Goal: Task Accomplishment & Management: Use online tool/utility

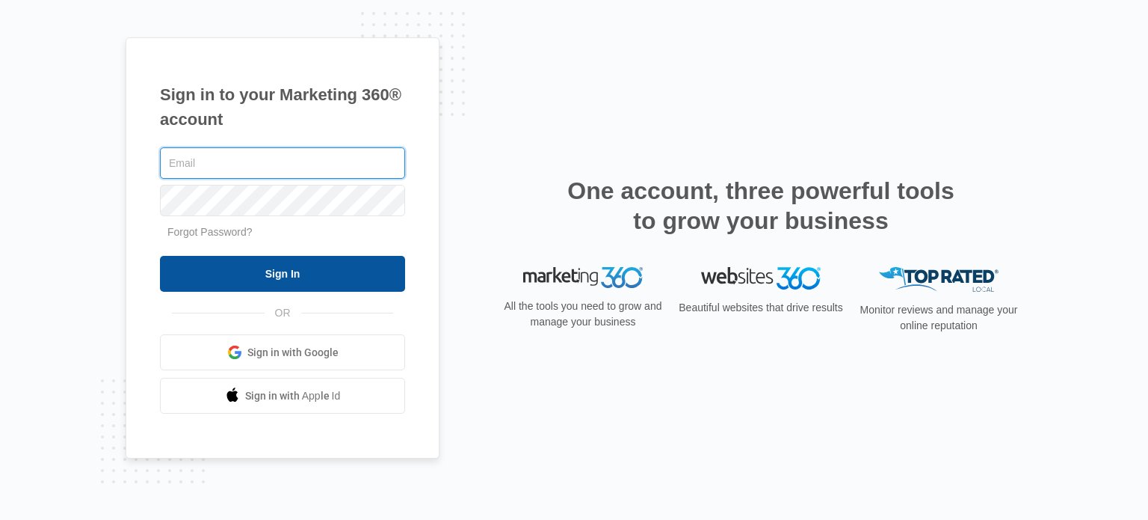
type input "[EMAIL_ADDRESS][DOMAIN_NAME]"
click at [324, 275] on input "Sign In" at bounding box center [282, 274] width 245 height 36
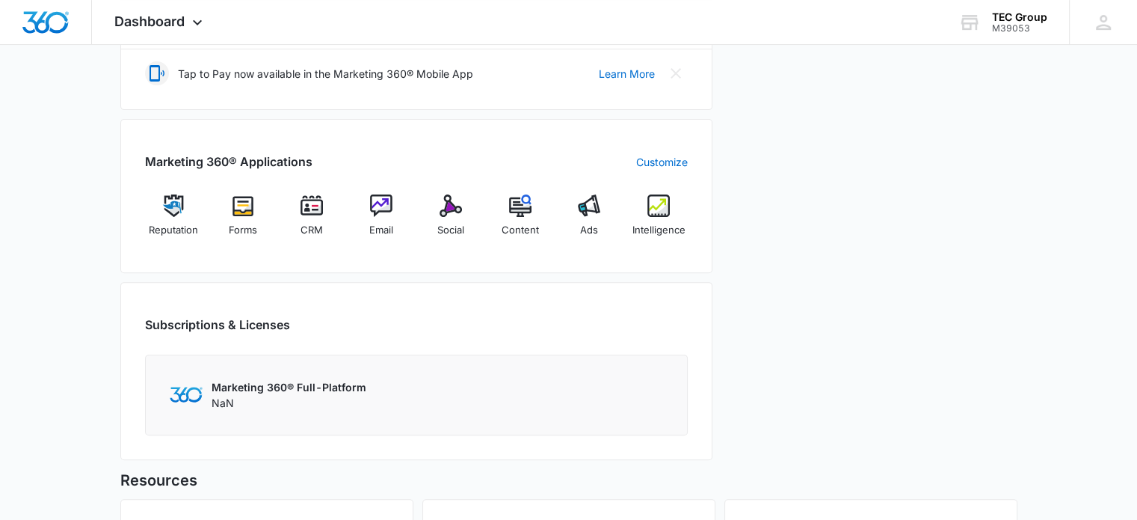
scroll to position [523, 0]
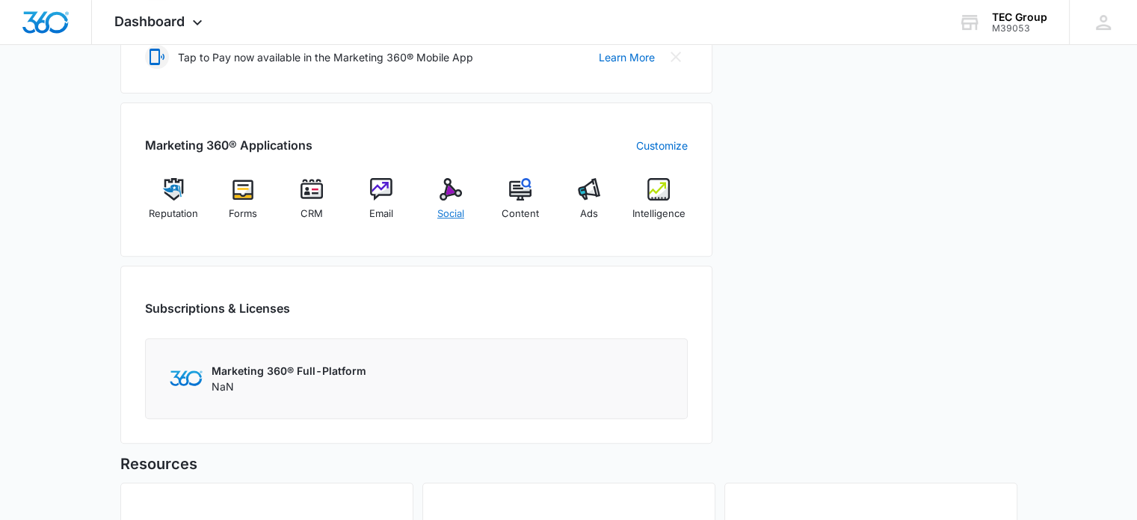
click at [460, 182] on img at bounding box center [451, 189] width 22 height 22
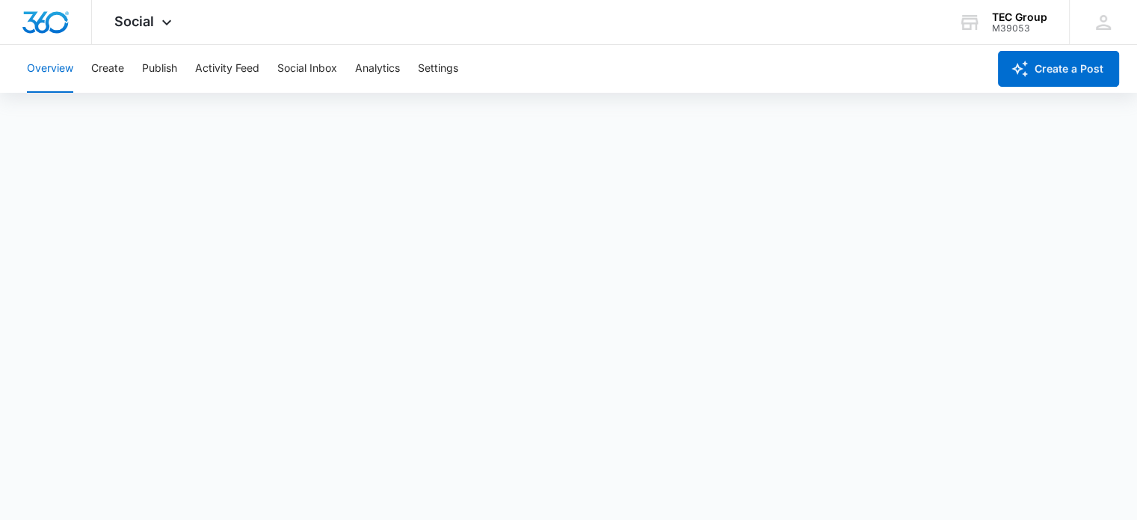
scroll to position [4, 0]
click at [1008, 24] on div "M39053" at bounding box center [1019, 28] width 55 height 10
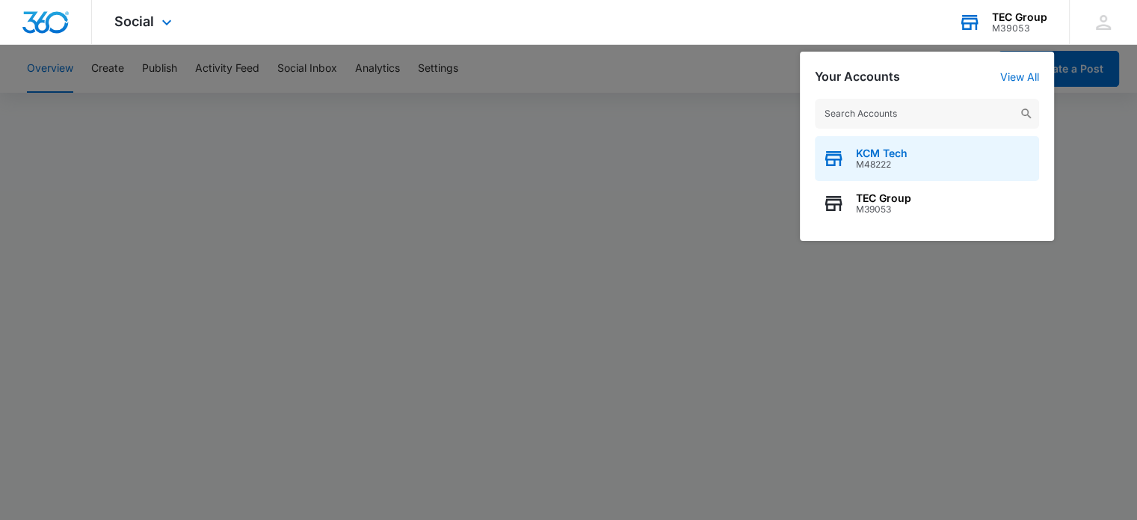
click at [922, 156] on div "KCM Tech M48222" at bounding box center [927, 158] width 224 height 45
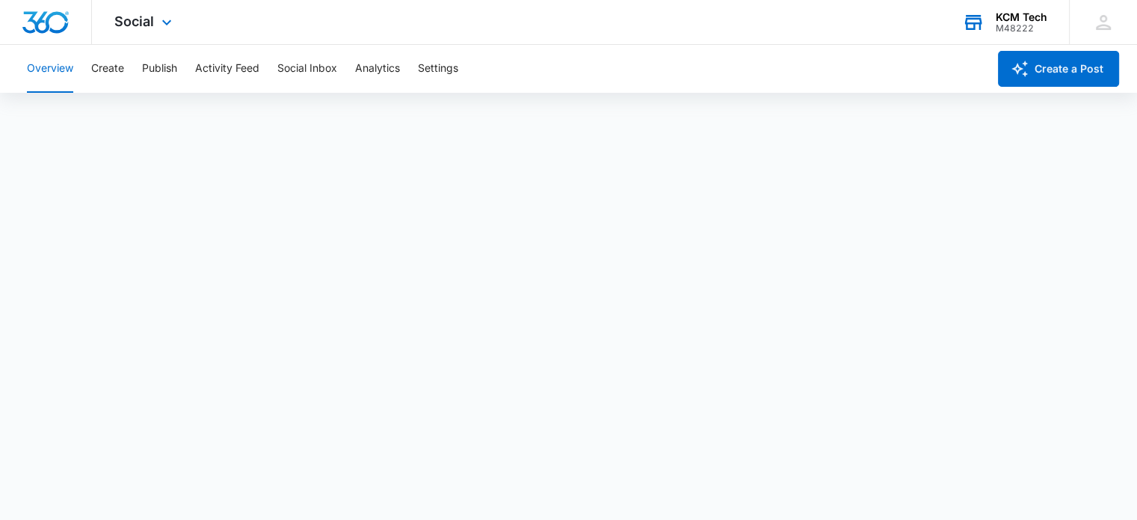
click at [1033, 19] on div "KCM Tech" at bounding box center [1022, 17] width 52 height 12
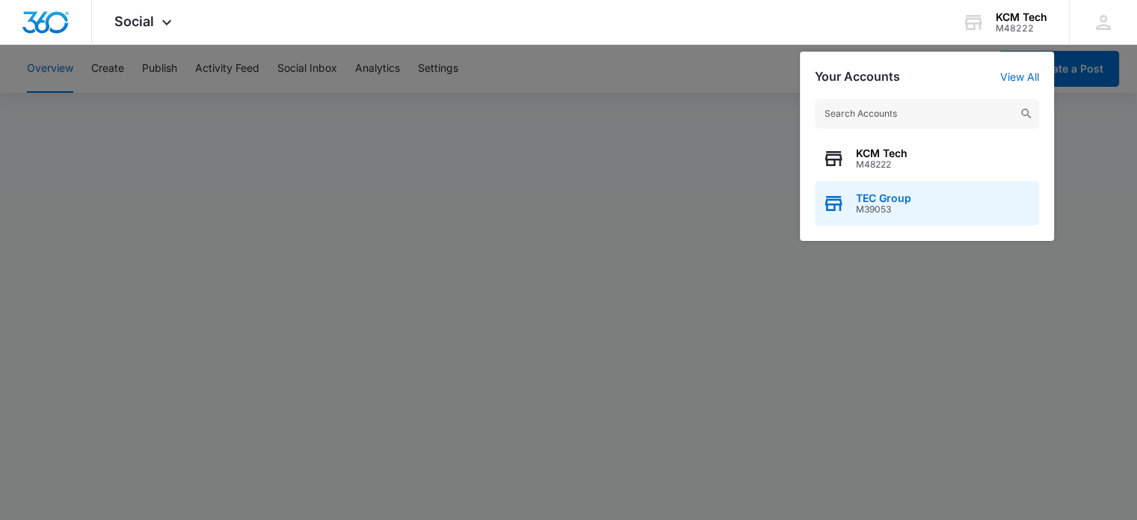
click at [886, 202] on span "TEC Group" at bounding box center [883, 198] width 55 height 12
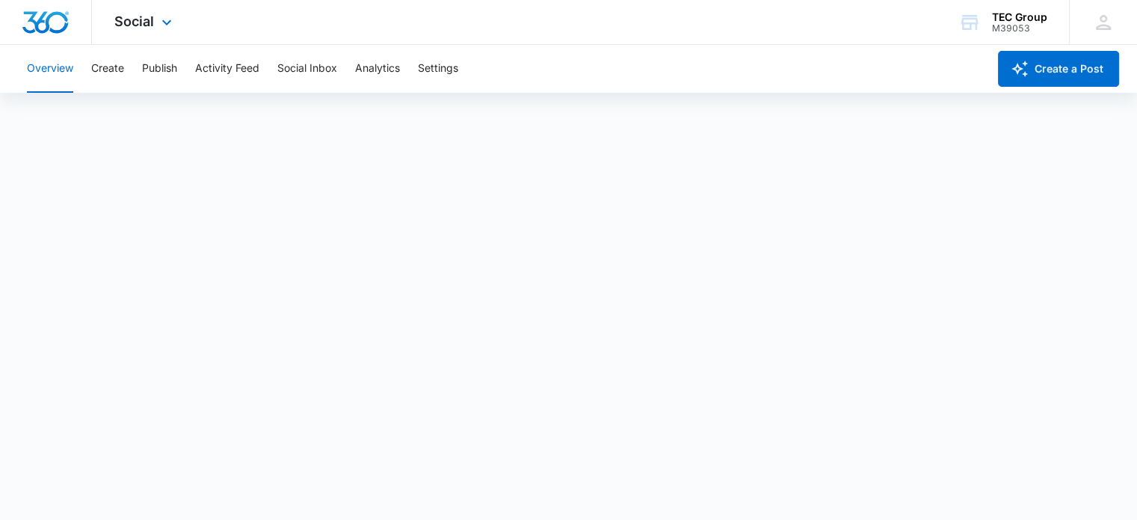
click at [34, 16] on img "Dashboard" at bounding box center [46, 22] width 48 height 22
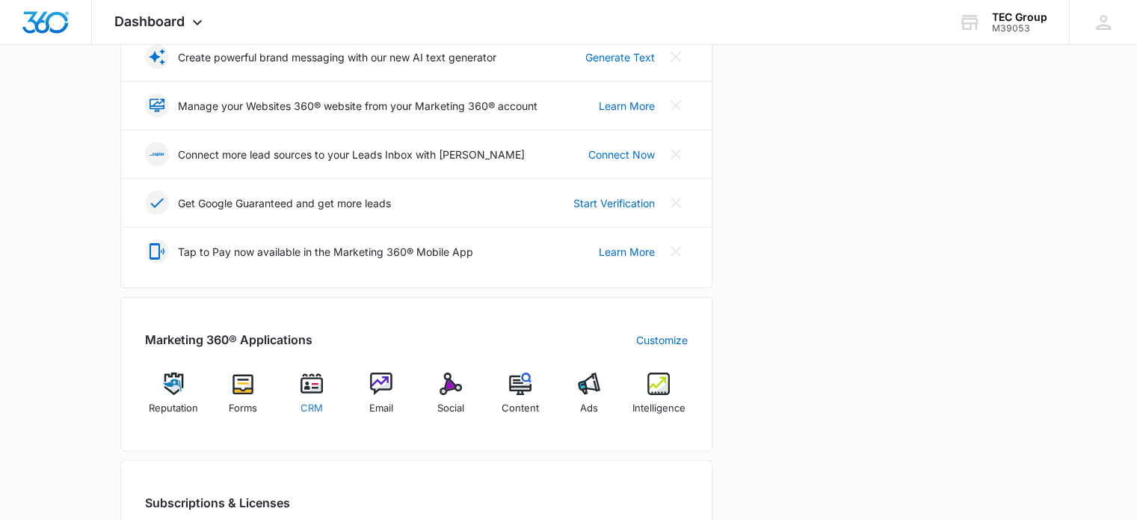
scroll to position [374, 0]
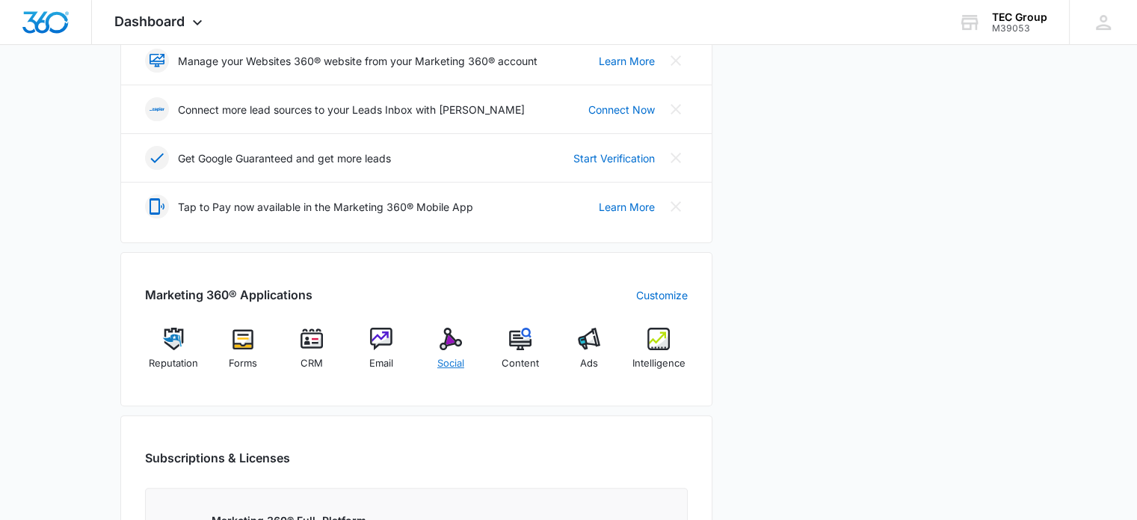
click at [446, 349] on div "Social" at bounding box center [451, 354] width 58 height 54
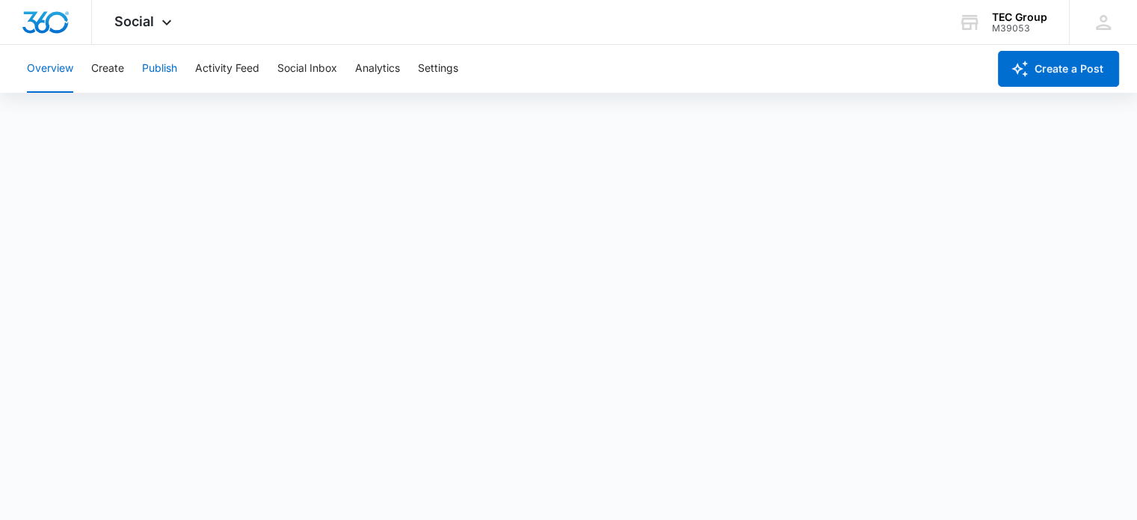
click at [153, 67] on button "Publish" at bounding box center [159, 69] width 35 height 48
click at [38, 20] on img "Dashboard" at bounding box center [46, 22] width 48 height 22
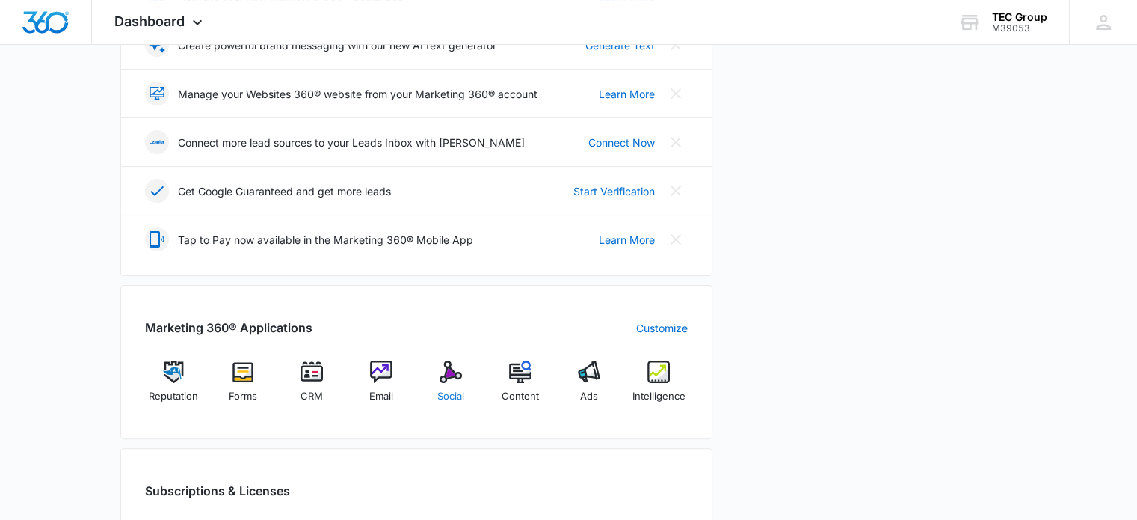
scroll to position [374, 0]
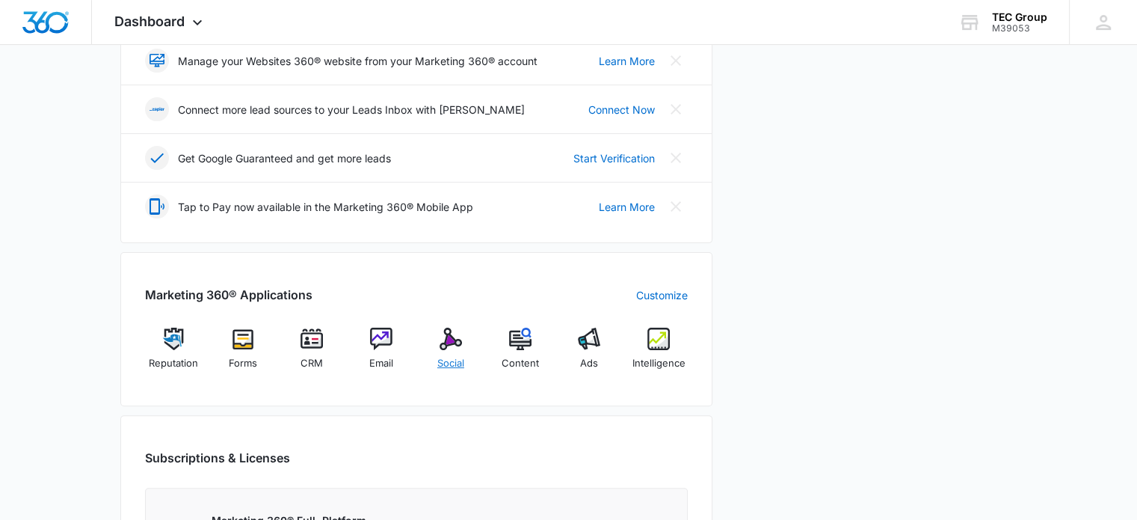
click at [448, 340] on img at bounding box center [451, 338] width 22 height 22
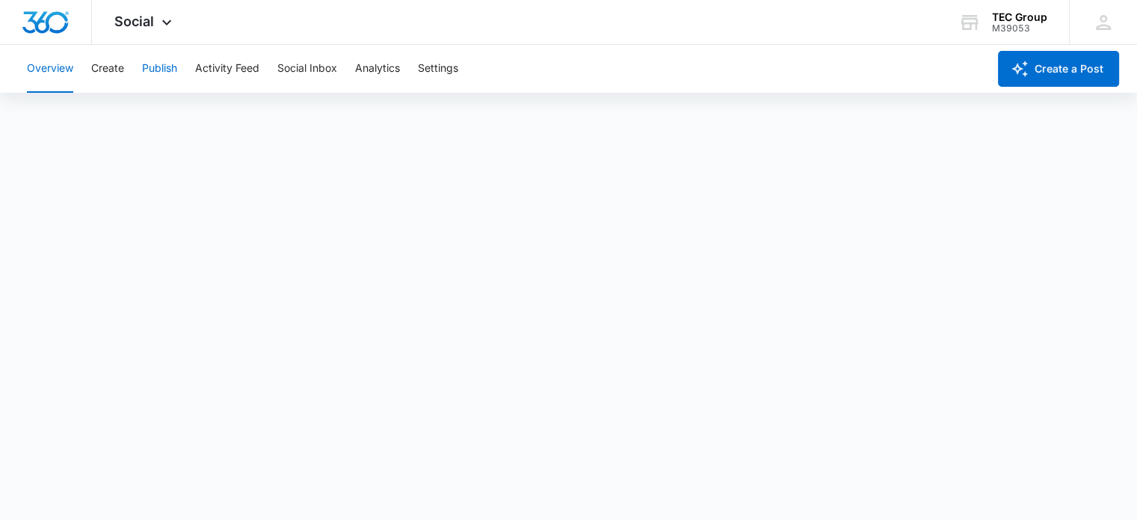
click at [155, 71] on button "Publish" at bounding box center [159, 69] width 35 height 48
click at [55, 16] on img "Dashboard" at bounding box center [46, 22] width 48 height 22
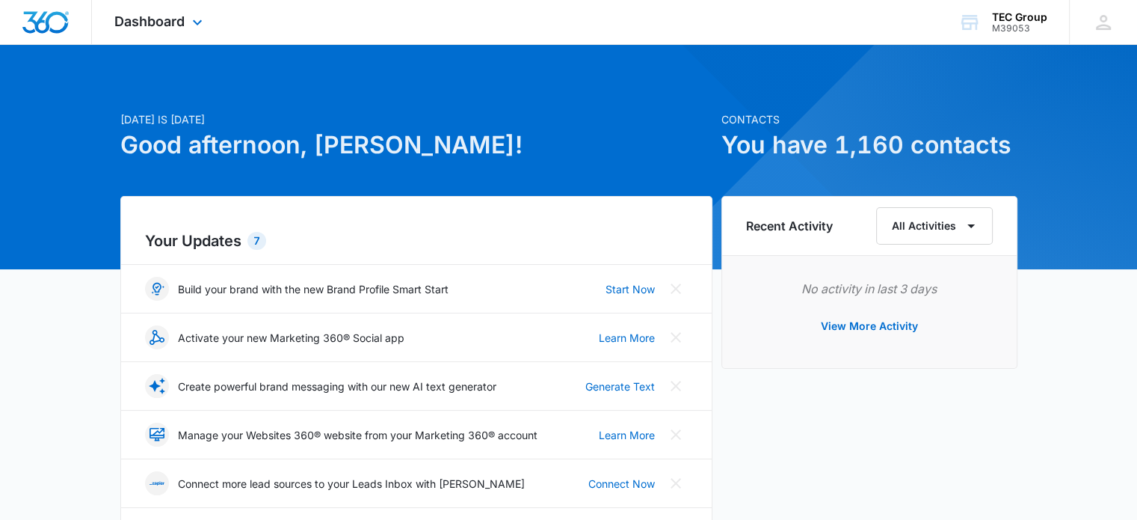
click at [55, 16] on img "Dashboard" at bounding box center [46, 22] width 48 height 22
